Goal: Use online tool/utility: Utilize a website feature to perform a specific function

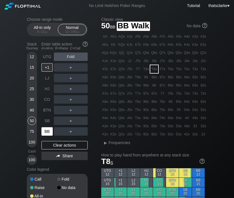
click at [48, 129] on div "BB" at bounding box center [46, 131] width 11 height 8
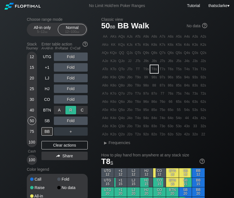
click at [72, 106] on div "R ✕" at bounding box center [70, 110] width 11 height 8
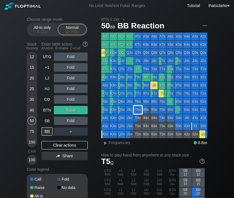
click at [139, 109] on div "T5o" at bounding box center [138, 110] width 8 height 8
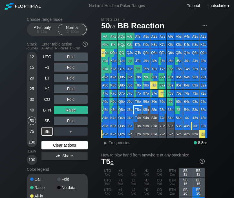
click at [59, 143] on div "Clear actions" at bounding box center [64, 145] width 46 height 8
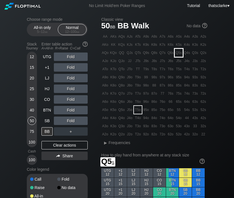
click at [179, 52] on div "Q5s" at bounding box center [178, 53] width 8 height 8
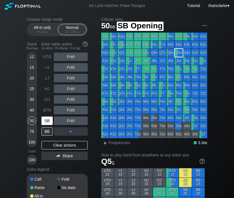
click at [48, 118] on div "SB" at bounding box center [46, 121] width 11 height 8
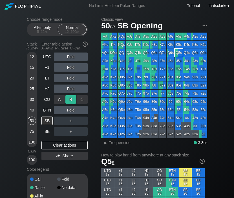
click at [70, 97] on div "R ✕" at bounding box center [70, 99] width 11 height 8
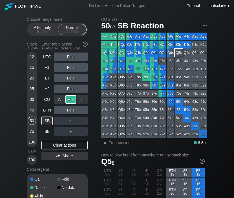
click at [74, 97] on div "R ✕" at bounding box center [70, 99] width 11 height 8
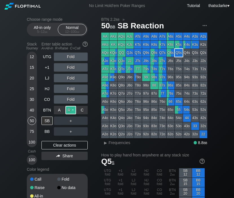
click at [71, 107] on div "R ✕" at bounding box center [70, 110] width 11 height 8
click at [72, 107] on div "R ✕" at bounding box center [70, 110] width 11 height 8
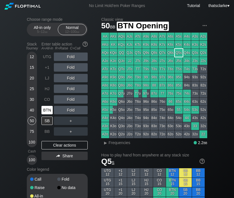
click at [48, 107] on div "BTN" at bounding box center [46, 110] width 11 height 8
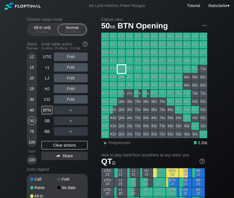
click at [123, 68] on div "QTo" at bounding box center [121, 69] width 8 height 8
click at [72, 80] on div "R ✕" at bounding box center [70, 78] width 11 height 8
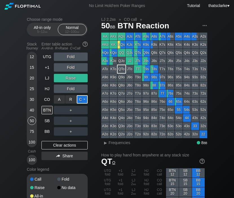
click at [82, 98] on div "C ✕" at bounding box center [82, 99] width 11 height 8
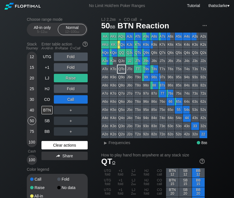
click at [66, 145] on div "Clear actions" at bounding box center [64, 145] width 46 height 8
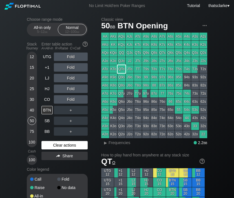
click at [66, 145] on div "Clear actions" at bounding box center [64, 145] width 46 height 8
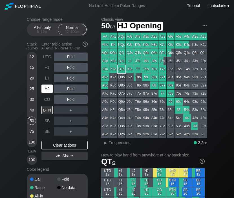
click at [47, 88] on div "HJ" at bounding box center [46, 89] width 11 height 8
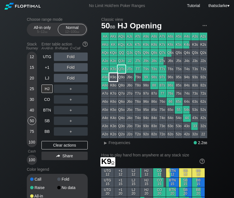
click at [115, 77] on div "K9o" at bounding box center [113, 77] width 8 height 8
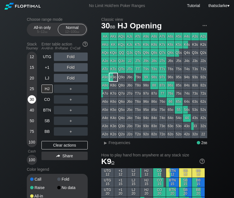
click at [31, 98] on div "30" at bounding box center [32, 99] width 8 height 8
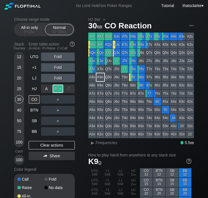
click at [59, 87] on div "R ✕" at bounding box center [58, 89] width 11 height 8
click at [58, 111] on div "R ✕" at bounding box center [58, 110] width 11 height 8
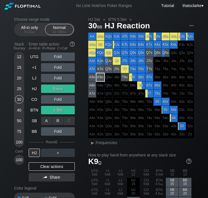
click at [68, 120] on div "C ✕" at bounding box center [69, 121] width 11 height 8
click at [67, 120] on div "C ✕" at bounding box center [69, 121] width 11 height 8
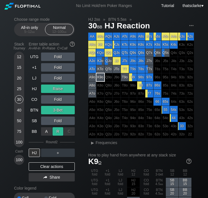
click at [59, 130] on div "R ✕" at bounding box center [58, 131] width 11 height 8
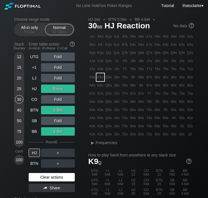
click at [49, 176] on div "Clear actions" at bounding box center [52, 177] width 46 height 8
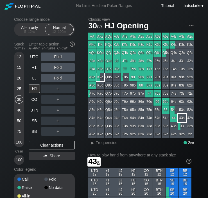
click at [182, 119] on div "43s" at bounding box center [182, 118] width 8 height 8
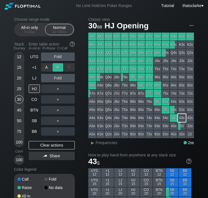
click at [60, 66] on div "R ✕" at bounding box center [58, 67] width 11 height 8
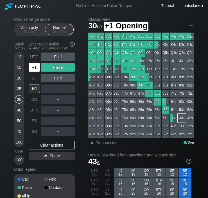
click at [34, 65] on div "+1" at bounding box center [34, 67] width 11 height 8
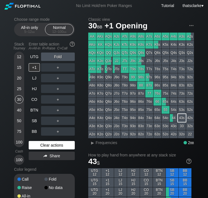
click at [51, 142] on div "Clear actions" at bounding box center [52, 145] width 46 height 8
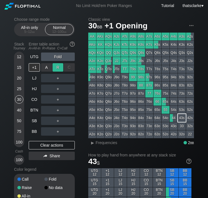
click at [57, 67] on div "R ✕" at bounding box center [58, 67] width 11 height 8
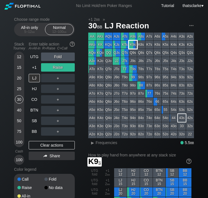
click at [134, 47] on div "K9s" at bounding box center [133, 45] width 8 height 8
click at [71, 98] on div "C ✕" at bounding box center [69, 99] width 11 height 8
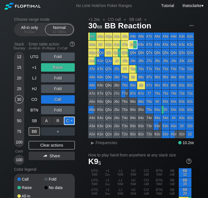
click at [69, 120] on div "C ✕" at bounding box center [69, 121] width 11 height 8
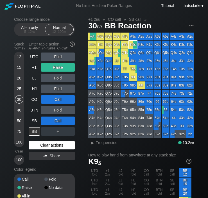
click at [47, 141] on div "Clear actions" at bounding box center [52, 145] width 46 height 8
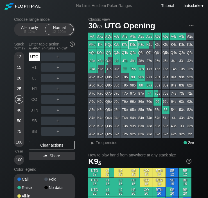
click at [37, 53] on div "UTG" at bounding box center [34, 57] width 11 height 8
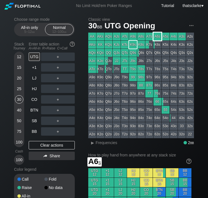
click at [160, 38] on div "A6s" at bounding box center [158, 37] width 8 height 8
click at [59, 55] on div "R ✕" at bounding box center [58, 57] width 11 height 8
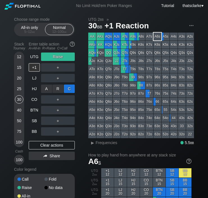
click at [68, 88] on div "C ✕" at bounding box center [69, 89] width 11 height 8
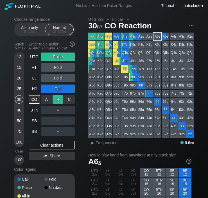
click at [58, 99] on div "R ✕" at bounding box center [58, 99] width 11 height 8
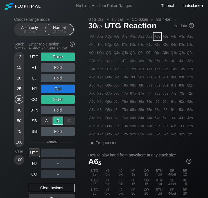
click at [60, 118] on div "R ✕" at bounding box center [58, 121] width 11 height 8
click at [49, 188] on div "Clear actions" at bounding box center [52, 188] width 46 height 8
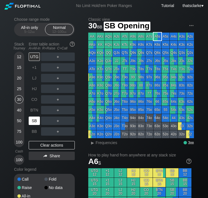
click at [38, 118] on div "SB" at bounding box center [34, 121] width 11 height 8
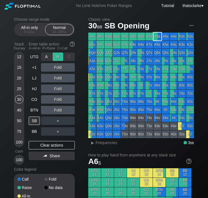
click at [59, 54] on div "R ✕" at bounding box center [58, 57] width 11 height 8
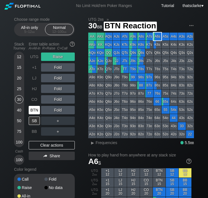
click at [34, 108] on div "BTN" at bounding box center [34, 110] width 11 height 8
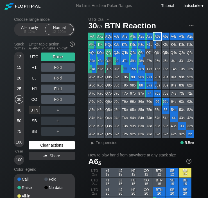
click at [45, 146] on div "Clear actions" at bounding box center [52, 145] width 46 height 8
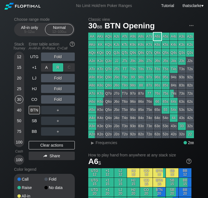
click at [59, 65] on div "R ✕" at bounding box center [58, 67] width 11 height 8
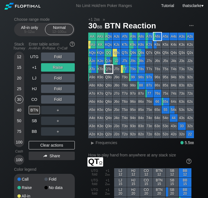
click at [108, 69] on div "QTo" at bounding box center [109, 69] width 8 height 8
click at [68, 110] on div "C ✕" at bounding box center [69, 110] width 11 height 8
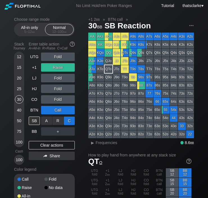
click at [69, 120] on div "C ✕" at bounding box center [69, 121] width 11 height 8
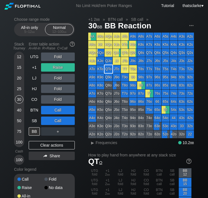
click at [51, 144] on div "Clear actions" at bounding box center [52, 145] width 46 height 8
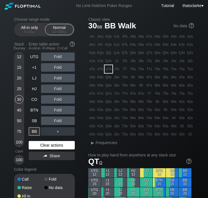
click at [45, 145] on div "Clear actions" at bounding box center [52, 145] width 46 height 8
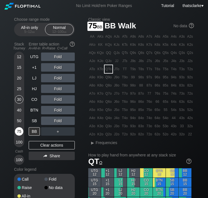
click at [19, 131] on div "75" at bounding box center [19, 131] width 8 height 8
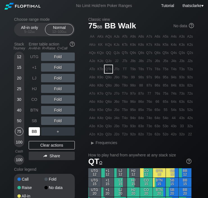
click at [37, 127] on div "BB" at bounding box center [34, 131] width 11 height 8
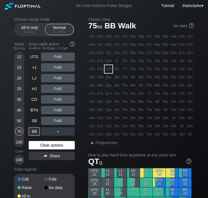
click at [53, 145] on div "Clear actions" at bounding box center [52, 145] width 46 height 8
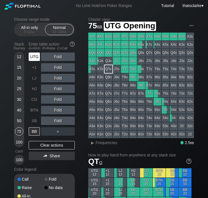
click at [36, 55] on div "UTG" at bounding box center [34, 57] width 11 height 8
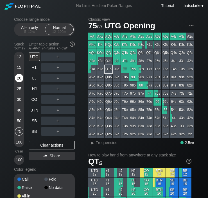
click at [58, 56] on div "＋" at bounding box center [58, 57] width 34 height 8
click at [57, 53] on div "R ✕" at bounding box center [58, 57] width 11 height 8
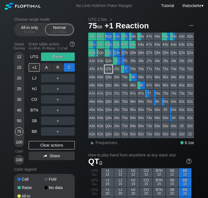
click at [68, 67] on div "C ✕" at bounding box center [69, 67] width 11 height 8
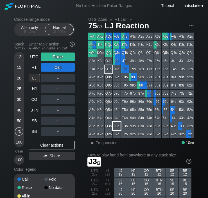
click at [116, 127] on div "J3o" at bounding box center [117, 126] width 8 height 8
click at [44, 144] on div "Clear actions" at bounding box center [52, 145] width 46 height 8
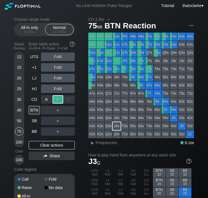
click at [58, 98] on div "R ✕" at bounding box center [58, 99] width 11 height 8
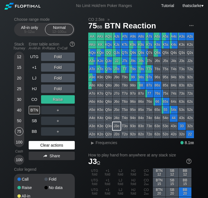
click at [39, 143] on div "Clear actions" at bounding box center [52, 145] width 46 height 8
